Goal: Task Accomplishment & Management: Manage account settings

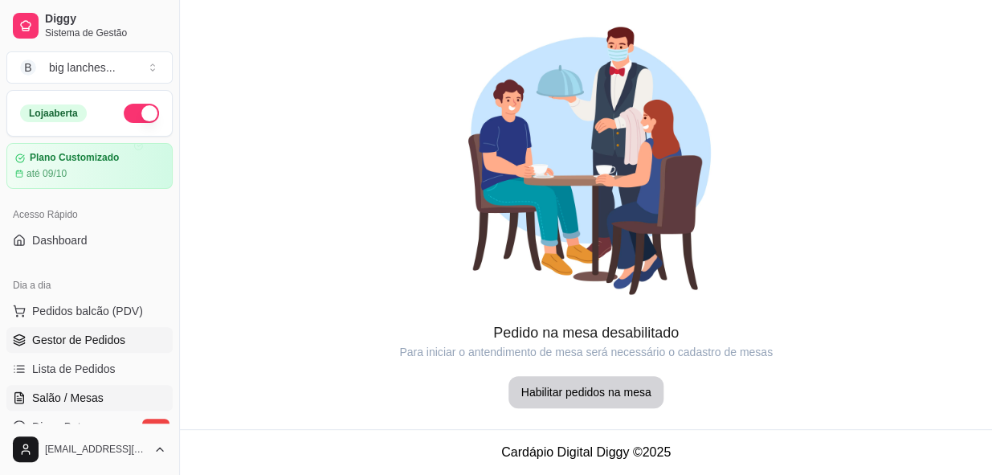
click at [70, 343] on span "Gestor de Pedidos" at bounding box center [78, 340] width 93 height 16
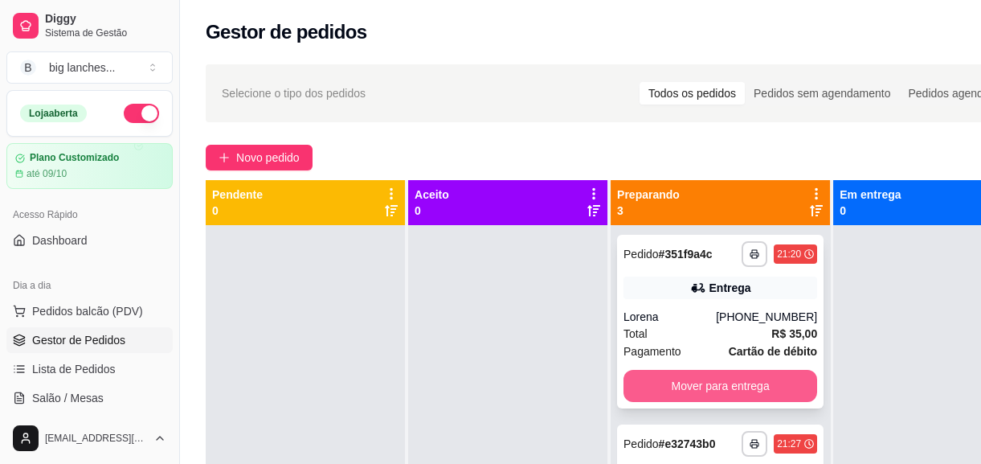
click at [685, 381] on button "Mover para entrega" at bounding box center [721, 386] width 194 height 32
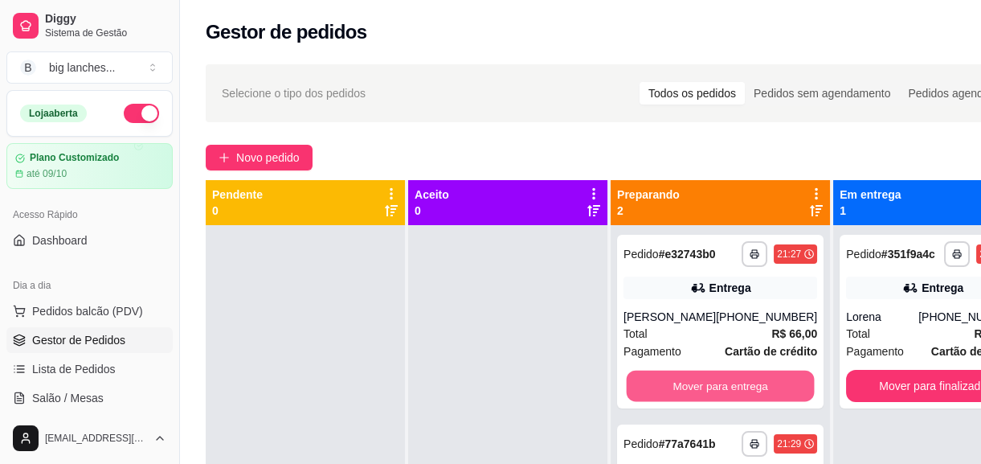
click at [685, 381] on button "Mover para entrega" at bounding box center [721, 385] width 188 height 31
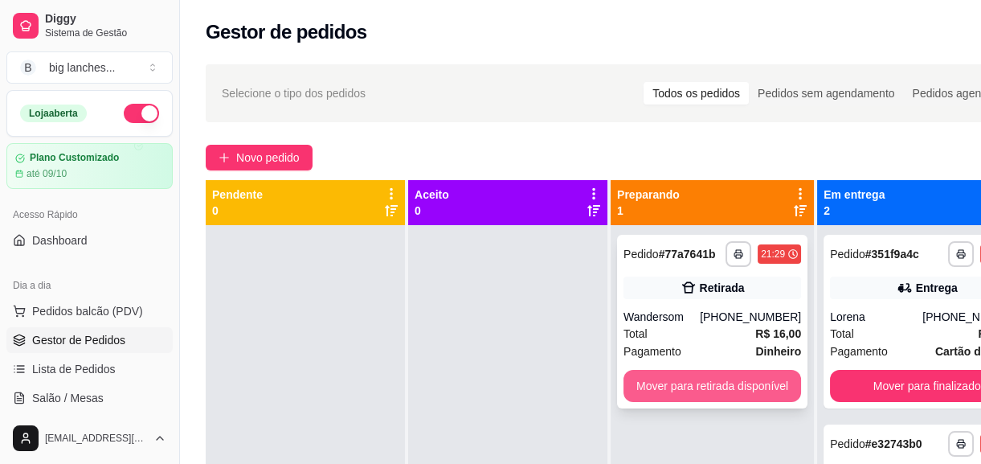
click at [685, 383] on button "Mover para retirada disponível" at bounding box center [713, 386] width 178 height 32
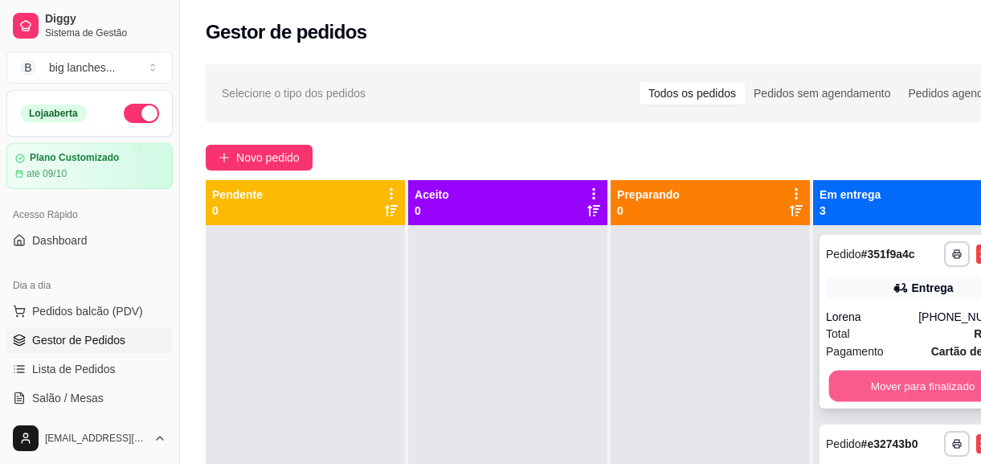
click at [873, 391] on button "Mover para finalizado" at bounding box center [923, 385] width 188 height 31
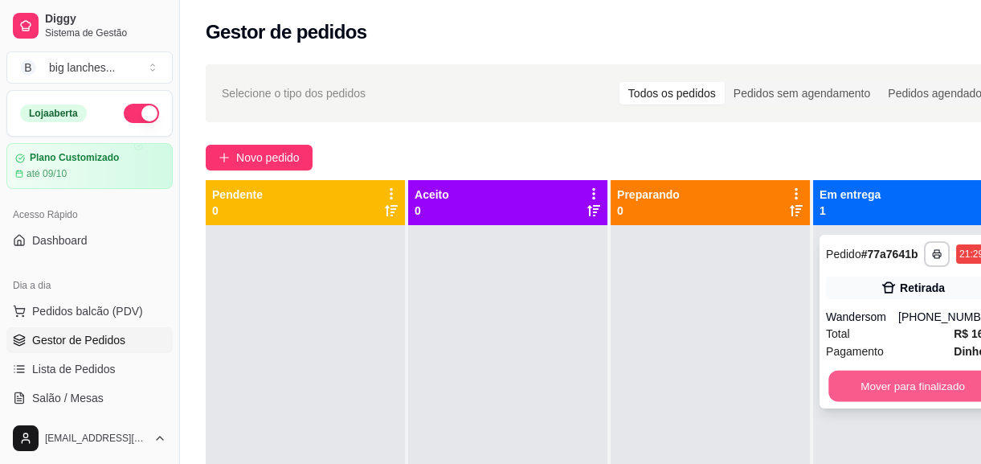
click at [882, 378] on button "Mover para finalizado" at bounding box center [912, 385] width 169 height 31
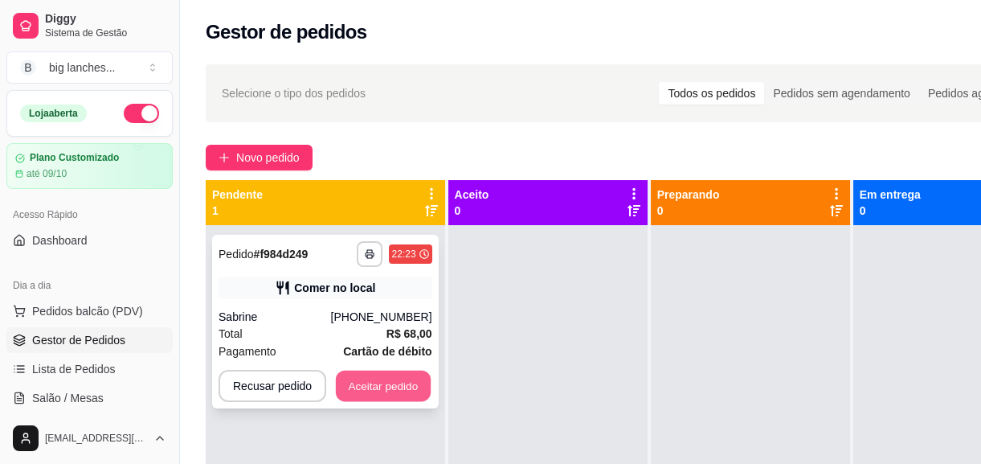
click at [362, 392] on button "Aceitar pedido" at bounding box center [383, 385] width 95 height 31
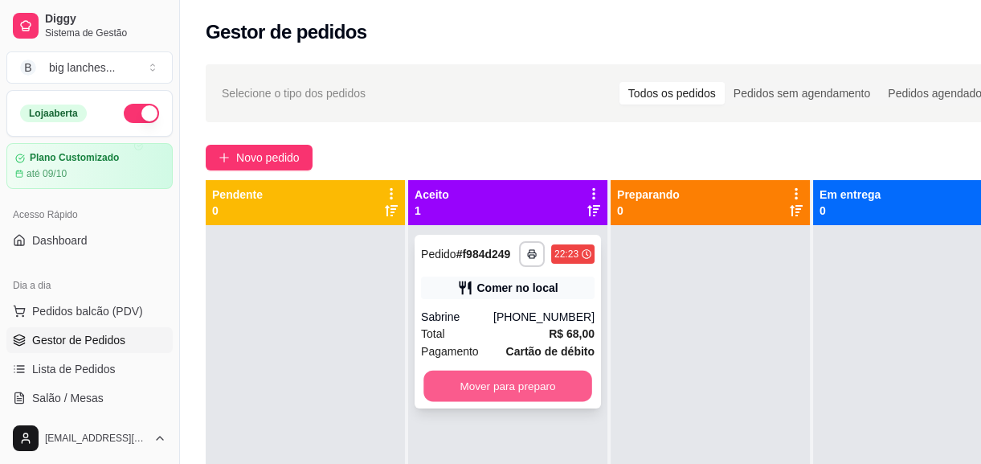
click at [490, 389] on button "Mover para preparo" at bounding box center [507, 385] width 169 height 31
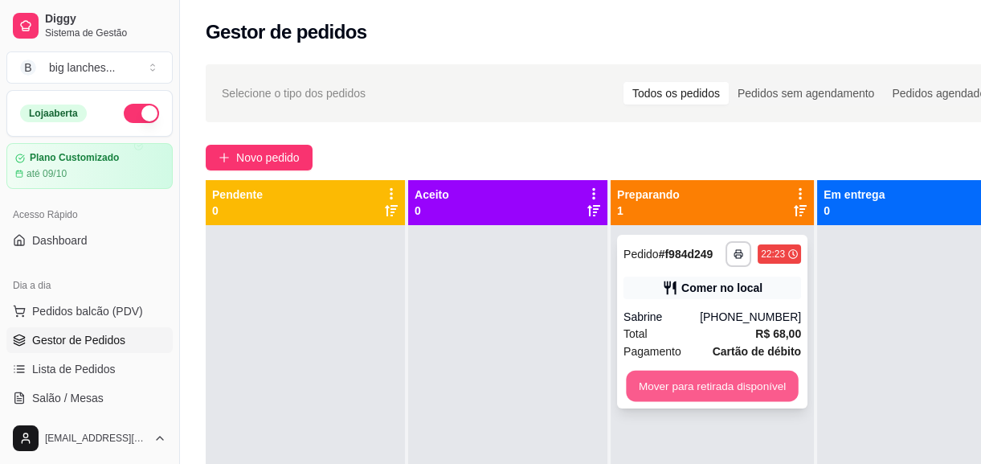
click at [671, 390] on button "Mover para retirada disponível" at bounding box center [712, 385] width 172 height 31
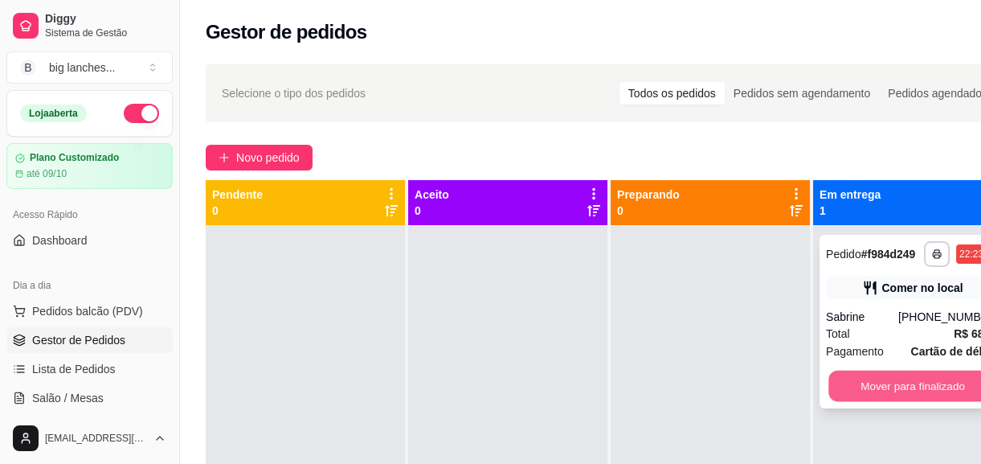
click at [888, 391] on button "Mover para finalizado" at bounding box center [912, 385] width 169 height 31
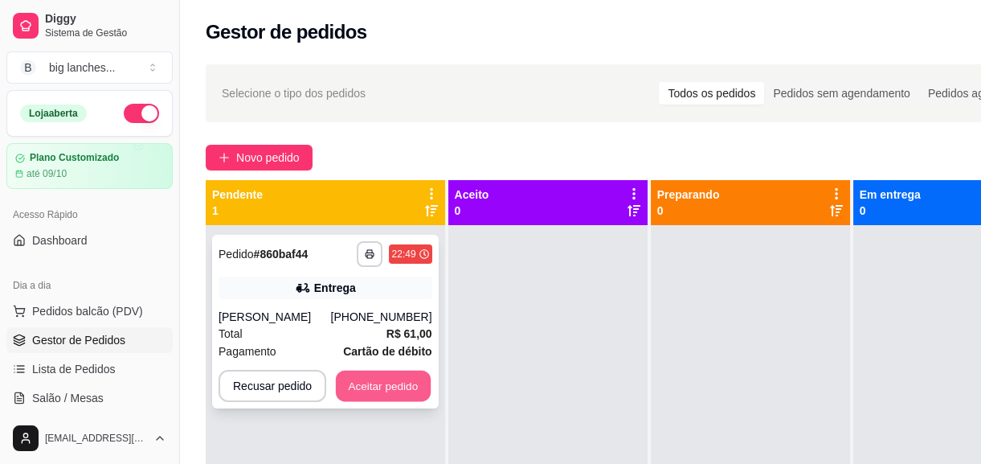
click at [395, 385] on button "Aceitar pedido" at bounding box center [383, 385] width 95 height 31
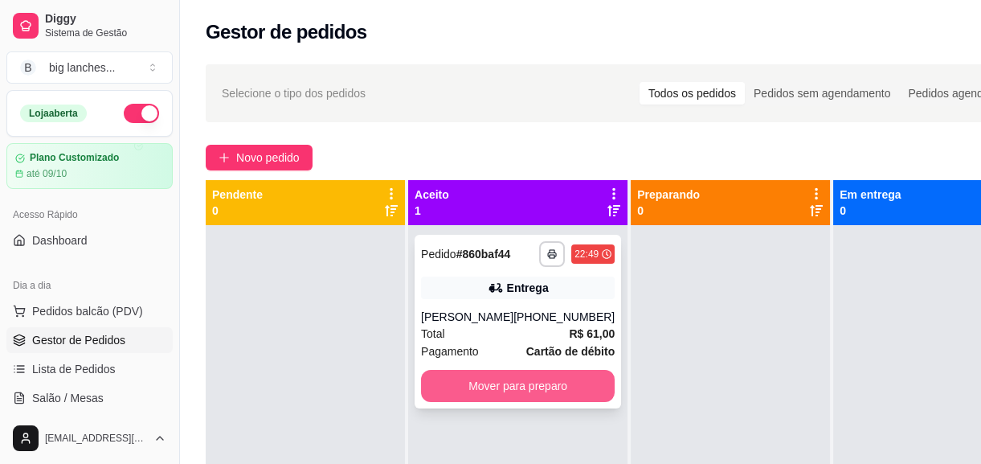
click at [498, 383] on button "Mover para preparo" at bounding box center [518, 386] width 194 height 32
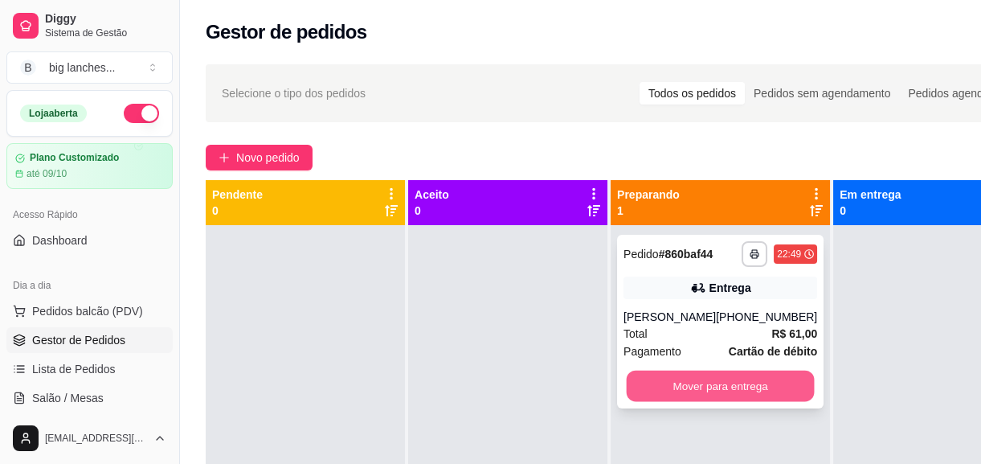
click at [711, 382] on button "Mover para entrega" at bounding box center [721, 385] width 188 height 31
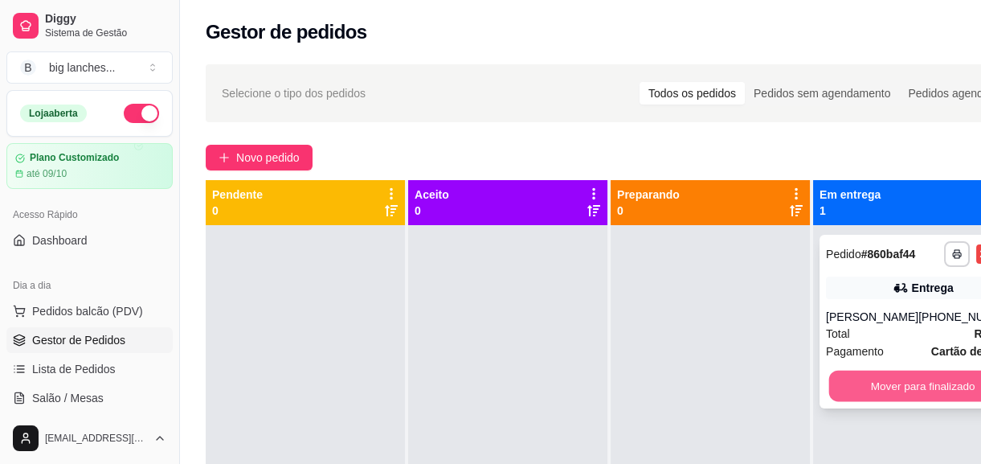
click at [864, 378] on button "Mover para finalizado" at bounding box center [923, 385] width 188 height 31
